Goal: Transaction & Acquisition: Book appointment/travel/reservation

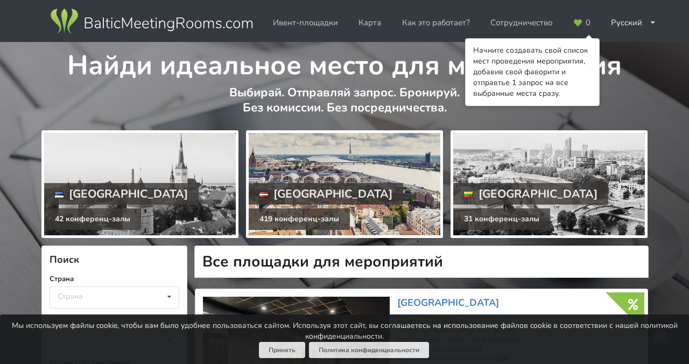
click at [331, 157] on div at bounding box center [345, 184] width 192 height 102
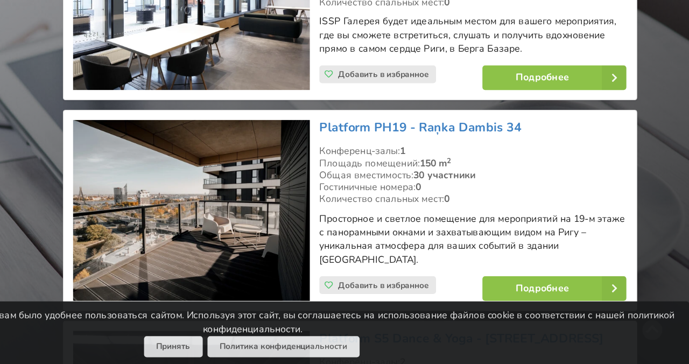
scroll to position [1601, 0]
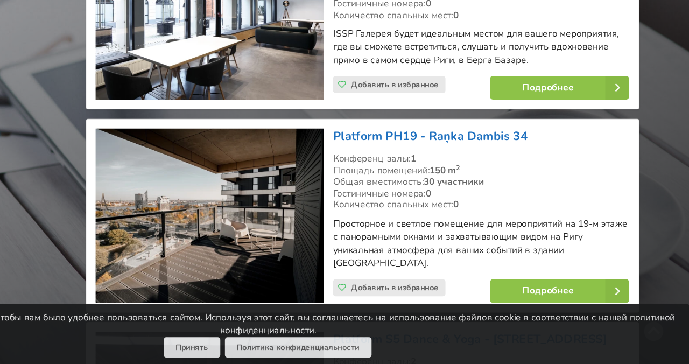
click at [425, 174] on link "Platform PH19 - Raņka Dambis 34" at bounding box center [476, 177] width 159 height 13
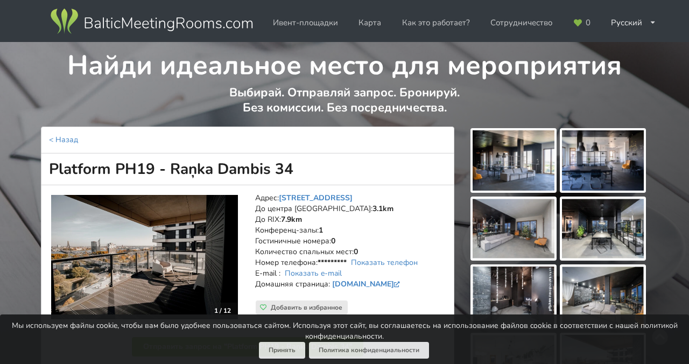
click at [527, 160] on img at bounding box center [514, 160] width 82 height 60
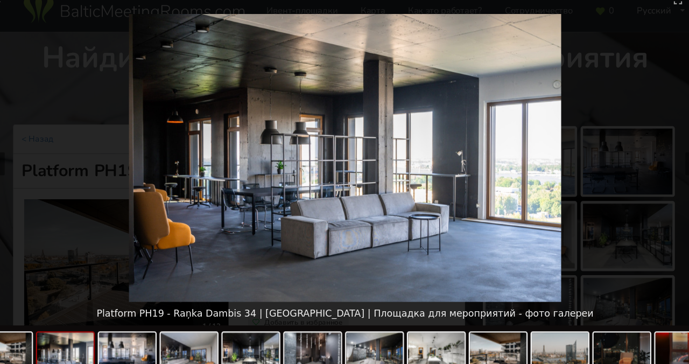
click at [611, 139] on picture at bounding box center [344, 156] width 689 height 263
click at [601, 117] on picture at bounding box center [344, 156] width 689 height 263
click at [650, 18] on button "Toggle fullscreen" at bounding box center [648, 12] width 27 height 25
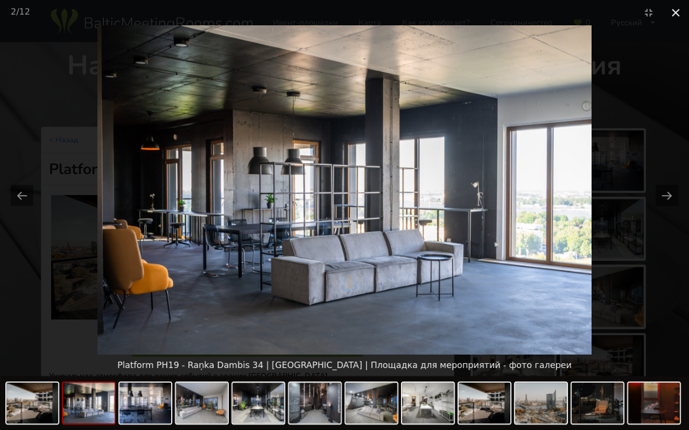
click at [675, 16] on button "Close gallery" at bounding box center [675, 12] width 27 height 25
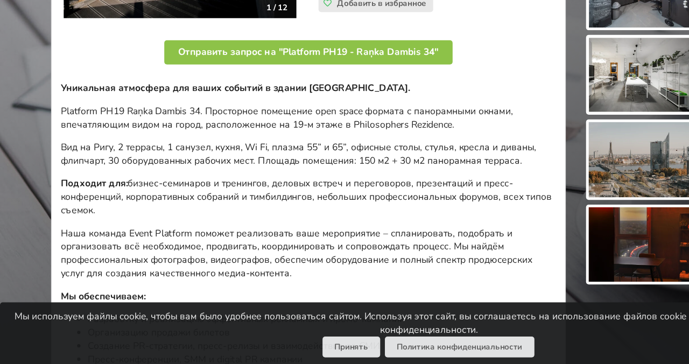
scroll to position [233, 0]
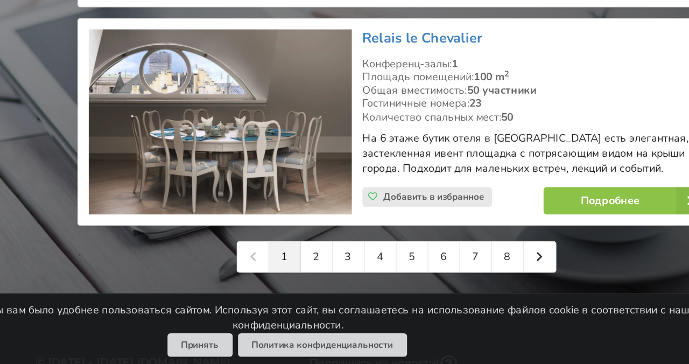
scroll to position [2486, 0]
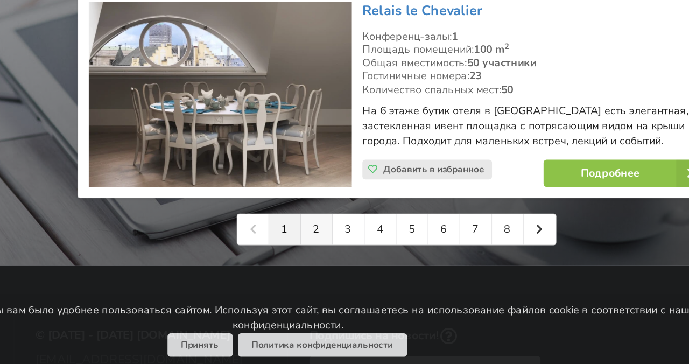
click at [361, 271] on link "2" at bounding box center [365, 268] width 23 height 22
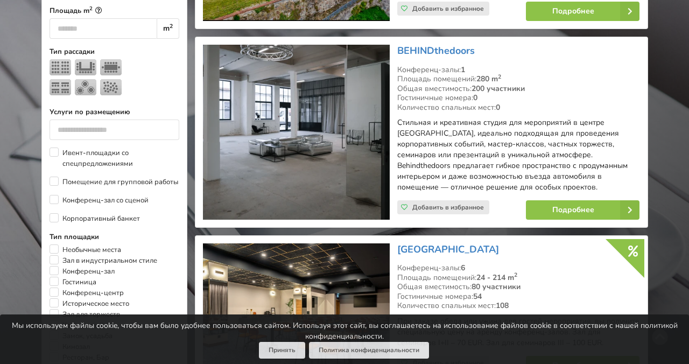
scroll to position [452, 0]
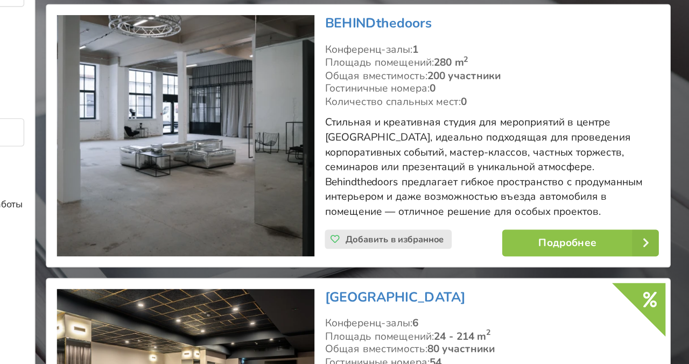
click at [310, 142] on img at bounding box center [296, 130] width 187 height 175
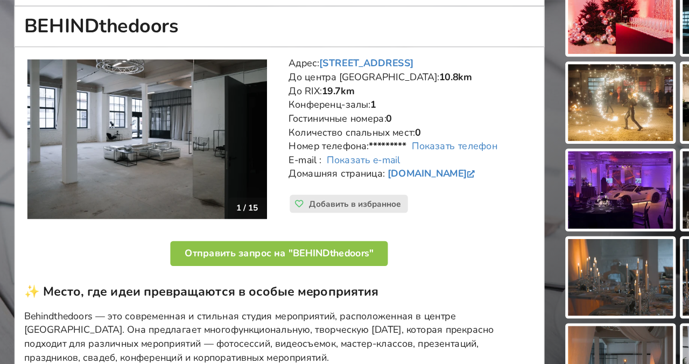
scroll to position [120, 0]
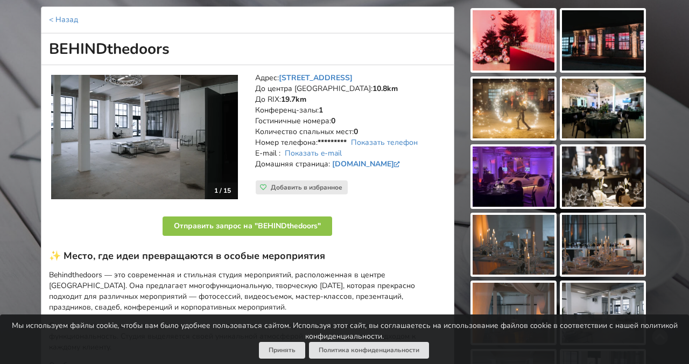
click at [520, 53] on img at bounding box center [514, 40] width 82 height 60
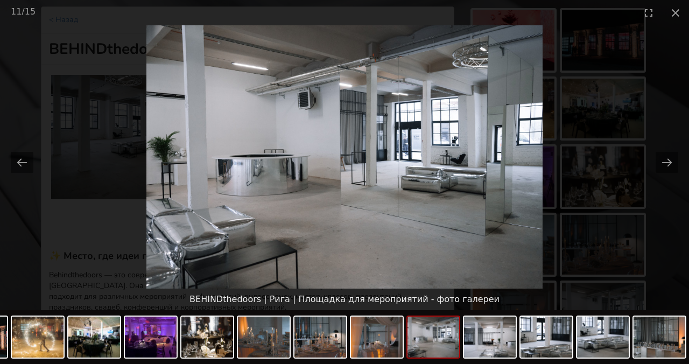
scroll to position [0, 0]
click at [655, 223] on picture at bounding box center [344, 156] width 689 height 263
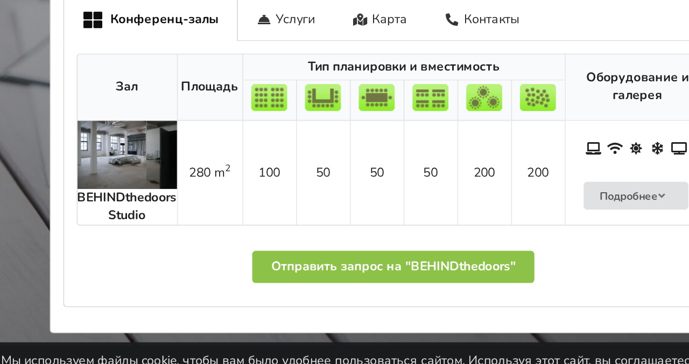
scroll to position [483, 0]
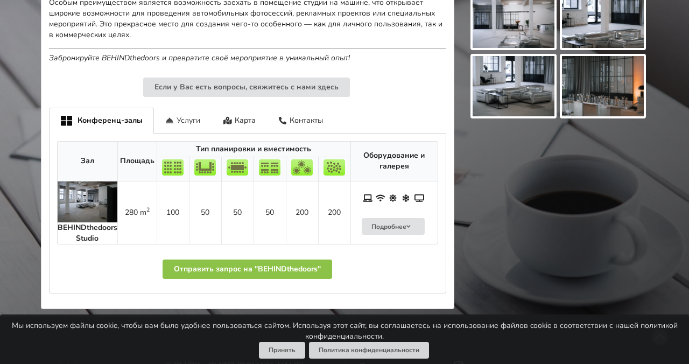
click at [181, 118] on div "Услуги" at bounding box center [183, 120] width 58 height 25
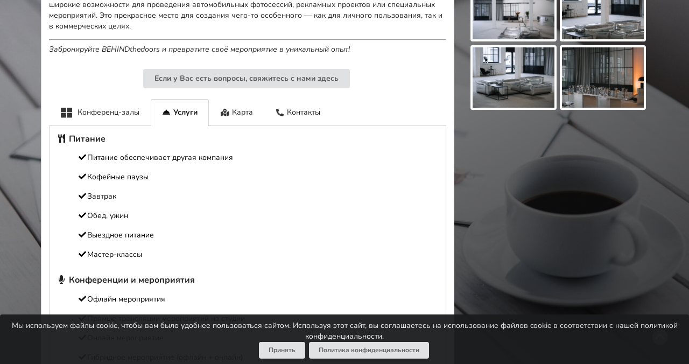
scroll to position [472, 0]
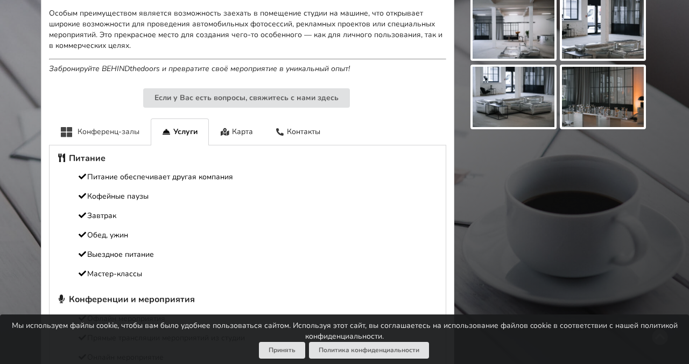
click at [97, 132] on div "Конференц-залы" at bounding box center [100, 131] width 102 height 26
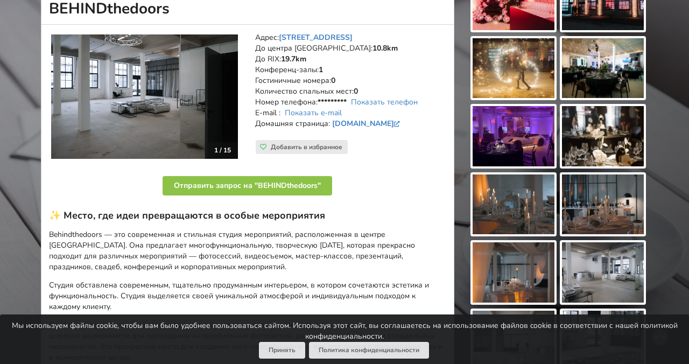
scroll to position [0, 0]
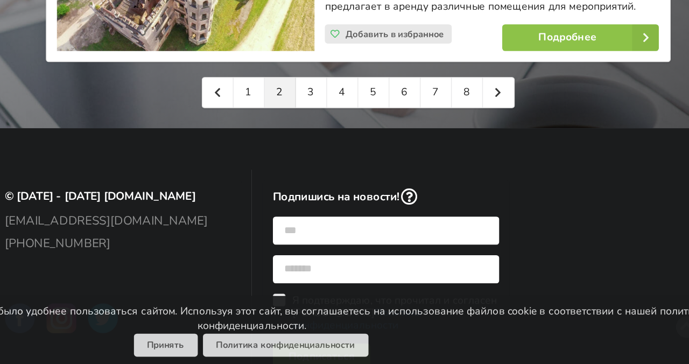
scroll to position [2653, 0]
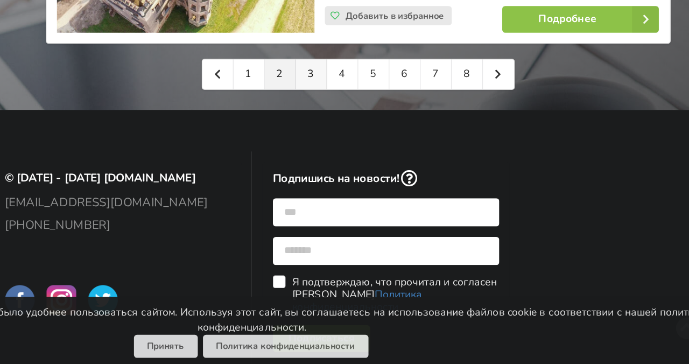
click at [386, 148] on link "3" at bounding box center [387, 153] width 23 height 22
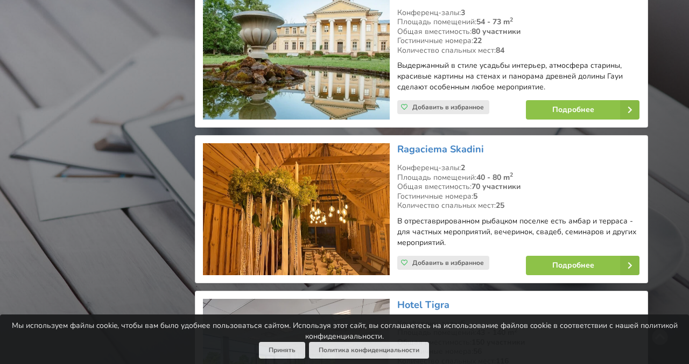
scroll to position [2329, 0]
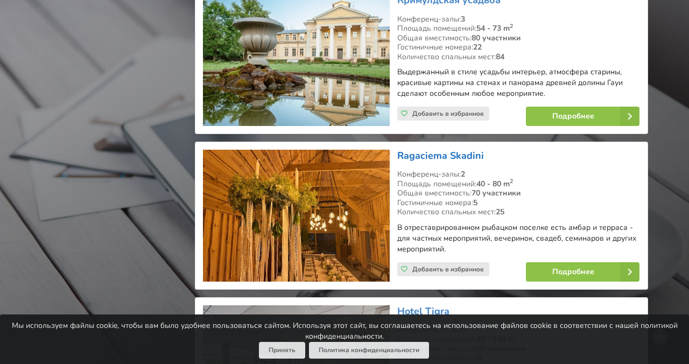
click at [418, 149] on link "Ragaciema Skadini" at bounding box center [440, 155] width 87 height 13
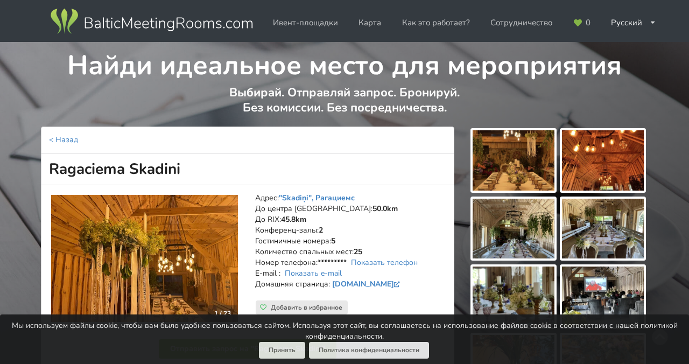
click at [515, 178] on img at bounding box center [514, 160] width 82 height 60
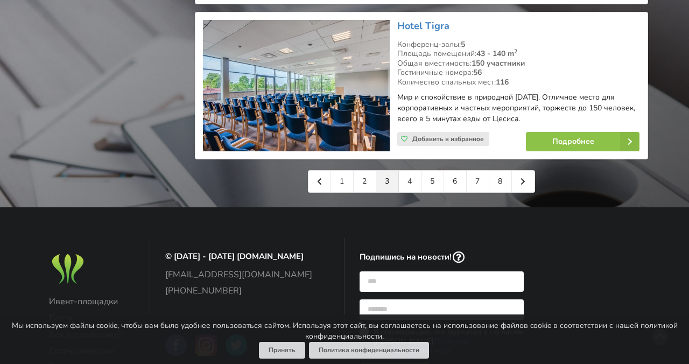
scroll to position [2616, 0]
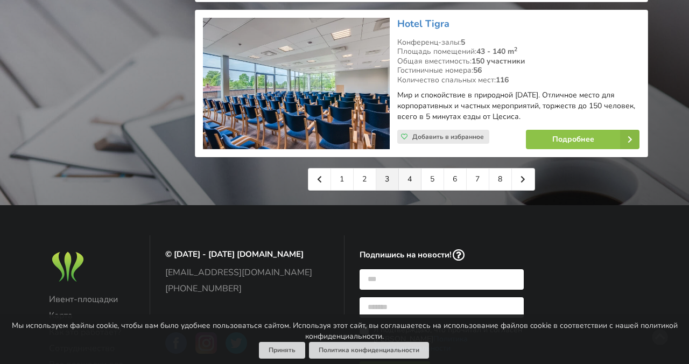
click at [406, 169] on link "4" at bounding box center [410, 180] width 23 height 22
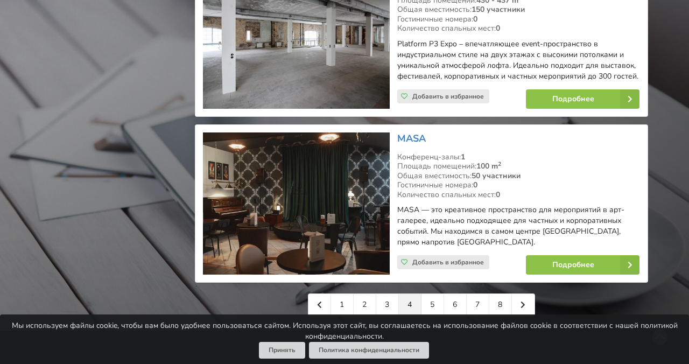
scroll to position [2493, 0]
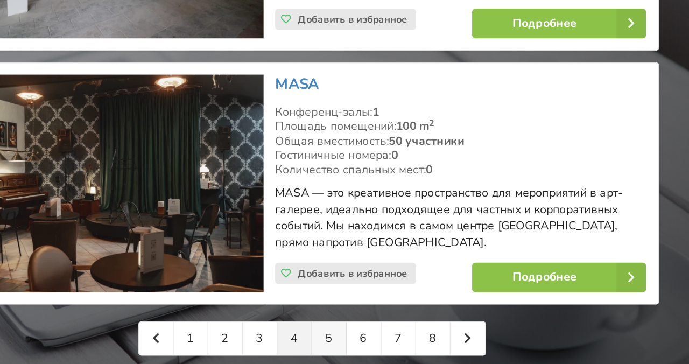
click at [432, 259] on link "5" at bounding box center [433, 270] width 23 height 22
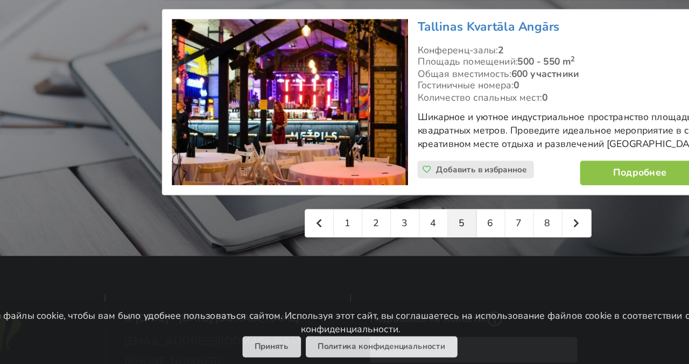
scroll to position [2521, 0]
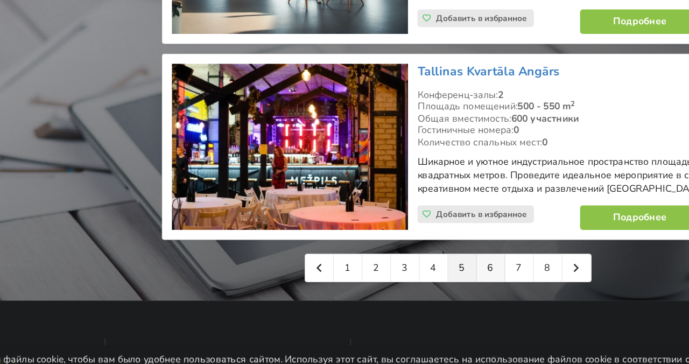
click at [451, 242] on link "6" at bounding box center [455, 253] width 23 height 22
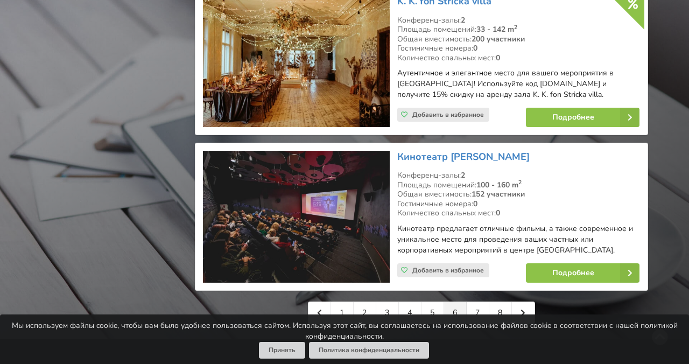
scroll to position [2492, 0]
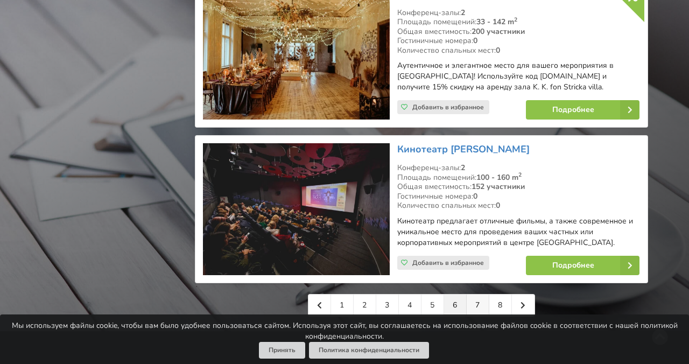
click at [484, 295] on link "7" at bounding box center [478, 306] width 23 height 22
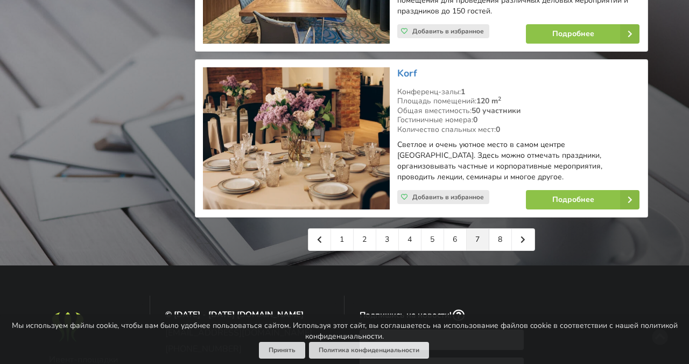
scroll to position [2612, 0]
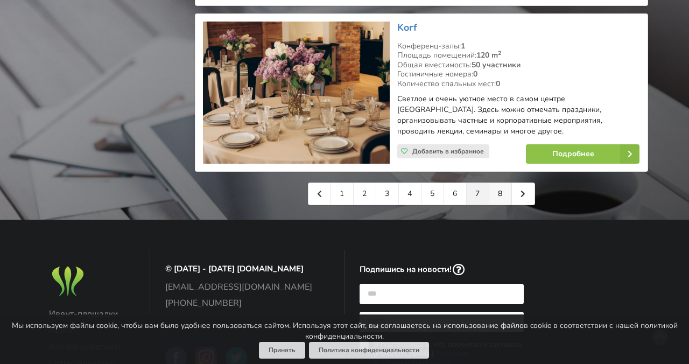
click at [502, 183] on link "8" at bounding box center [500, 194] width 23 height 22
